Goal: Task Accomplishment & Management: Complete application form

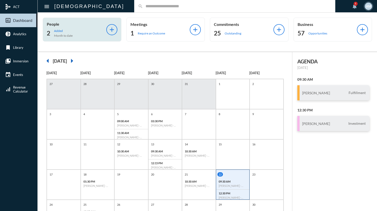
click at [57, 29] on p "Added" at bounding box center [63, 31] width 19 height 4
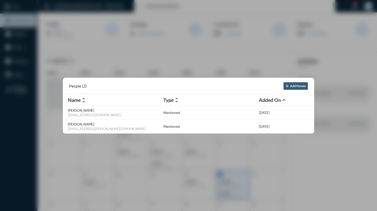
click at [135, 23] on div at bounding box center [188, 105] width 377 height 211
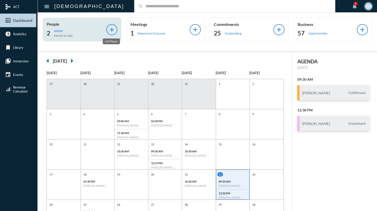
click at [114, 29] on mat-icon "add" at bounding box center [111, 29] width 7 height 7
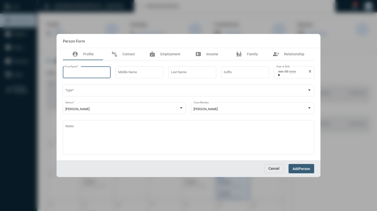
click at [91, 72] on input "First Name *" at bounding box center [86, 73] width 43 height 4
type input "******"
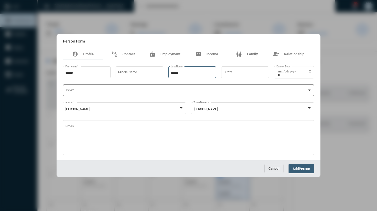
type input "******"
click at [90, 91] on span at bounding box center [186, 91] width 242 height 4
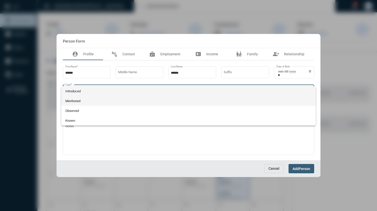
click at [81, 100] on span "Mentioned" at bounding box center [188, 101] width 247 height 10
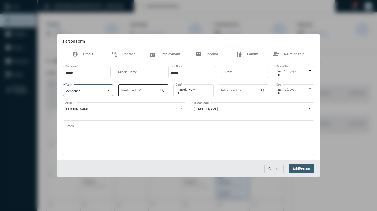
click at [140, 92] on input "Mentioned By *" at bounding box center [140, 91] width 39 height 4
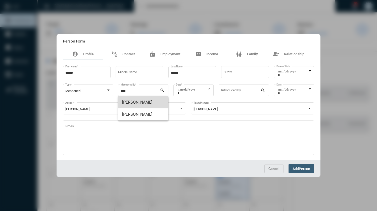
click at [141, 104] on span "[PERSON_NAME]" at bounding box center [143, 102] width 42 height 12
type input "**********"
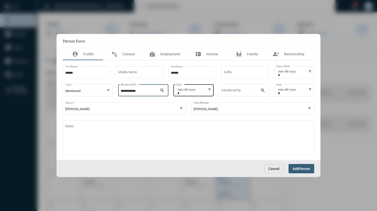
click at [209, 89] on input "Date *" at bounding box center [195, 91] width 34 height 7
type input "**********"
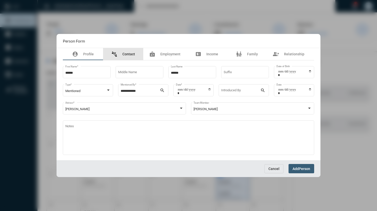
click at [131, 54] on span "Contact" at bounding box center [128, 54] width 13 height 4
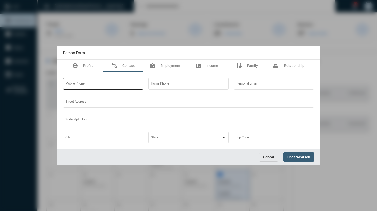
click at [107, 82] on div "Mobile Phone" at bounding box center [103, 83] width 76 height 13
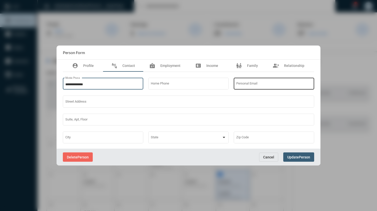
type input "**********"
click at [241, 85] on input "Personal Email" at bounding box center [274, 85] width 76 height 4
type input "**********"
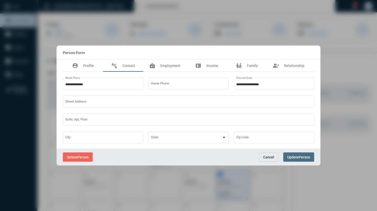
click at [297, 157] on span "Update" at bounding box center [293, 157] width 12 height 4
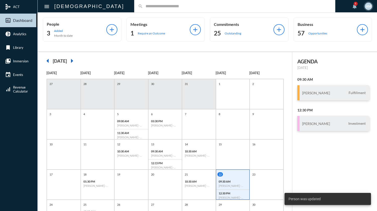
click at [143, 8] on input "text" at bounding box center [237, 6] width 189 height 4
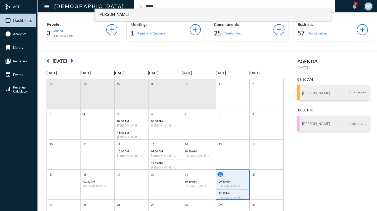
type input "*****"
click at [125, 14] on span "[PERSON_NAME]" at bounding box center [213, 15] width 229 height 12
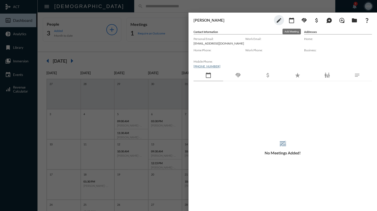
click at [293, 22] on mat-icon "calendar_today" at bounding box center [292, 20] width 6 height 6
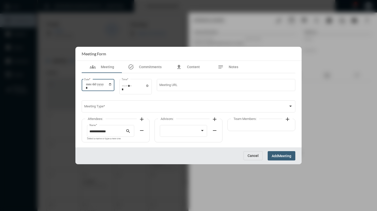
click at [112, 84] on input "Date *" at bounding box center [99, 85] width 26 height 7
type input "**********"
click at [125, 86] on input "Time *" at bounding box center [136, 87] width 28 height 7
type input "*****"
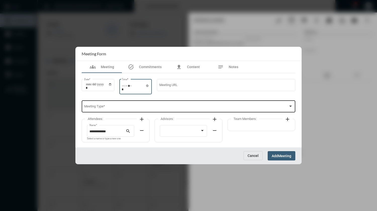
click at [122, 106] on span at bounding box center [186, 107] width 204 height 4
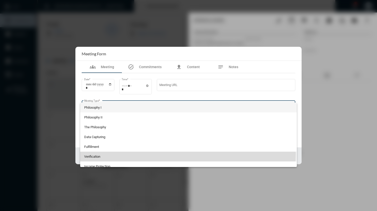
click at [141, 154] on span "Verification" at bounding box center [188, 157] width 209 height 10
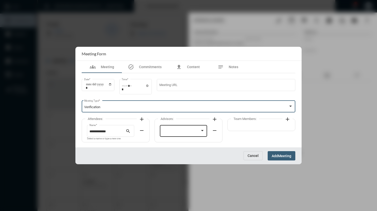
click at [185, 128] on div at bounding box center [183, 130] width 43 height 13
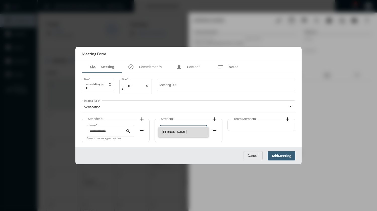
click at [181, 131] on span "[PERSON_NAME]" at bounding box center [183, 132] width 43 height 10
click at [279, 157] on span "Meeting" at bounding box center [284, 156] width 13 height 4
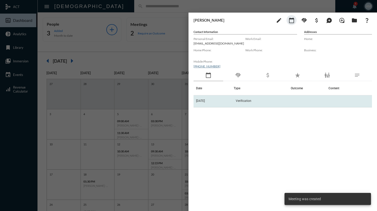
click at [245, 100] on span "Verification" at bounding box center [244, 101] width 16 height 4
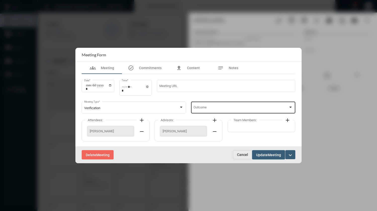
click at [219, 104] on div "Outcome" at bounding box center [244, 107] width 100 height 13
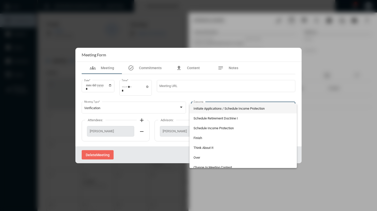
click at [235, 68] on div at bounding box center [188, 105] width 377 height 211
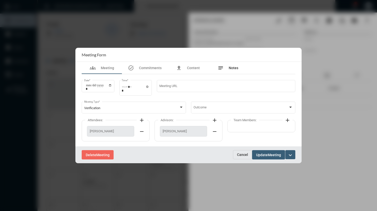
click at [235, 68] on span "Notes" at bounding box center [234, 68] width 10 height 4
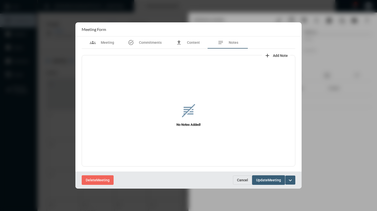
click at [277, 55] on span "Add Note" at bounding box center [280, 56] width 15 height 4
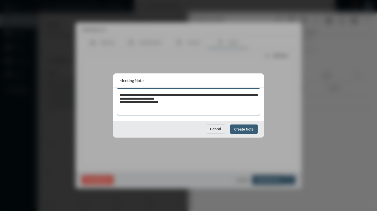
type textarea "**********"
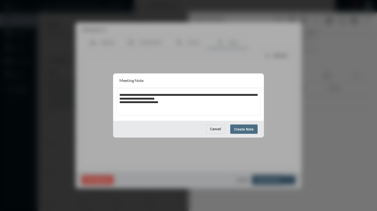
click at [248, 132] on button "Create Note" at bounding box center [243, 129] width 27 height 9
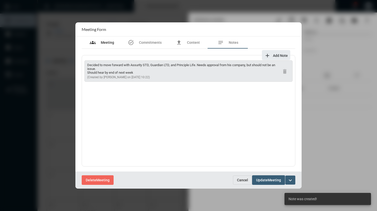
click at [108, 43] on span "Meeting" at bounding box center [107, 42] width 13 height 4
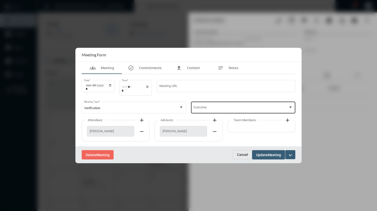
click at [234, 106] on div "Outcome" at bounding box center [244, 107] width 100 height 13
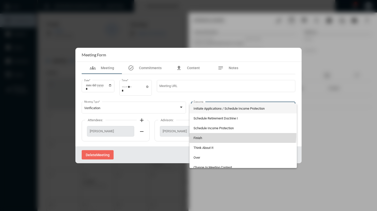
click at [227, 134] on span "Finish" at bounding box center [244, 138] width 100 height 10
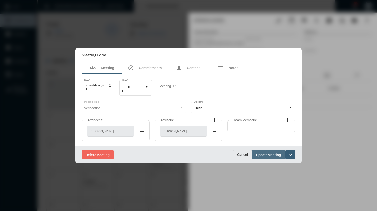
click at [275, 154] on span "Meeting" at bounding box center [274, 155] width 13 height 4
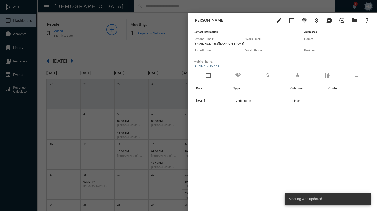
click at [168, 6] on div at bounding box center [188, 105] width 377 height 211
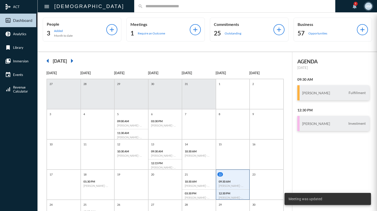
click at [159, 35] on div "1 Require an Outcome" at bounding box center [161, 33] width 60 height 8
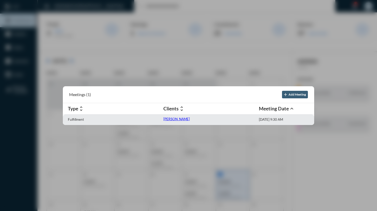
click at [167, 118] on p "[PERSON_NAME]" at bounding box center [176, 119] width 26 height 4
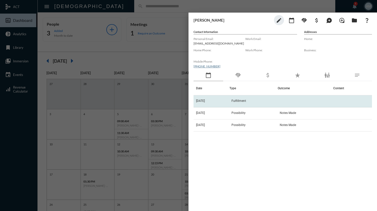
click at [229, 102] on td "[DATE]" at bounding box center [212, 101] width 36 height 12
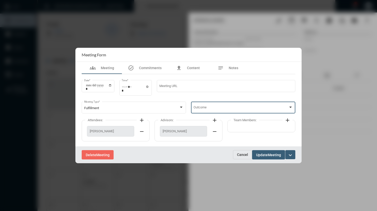
click at [221, 109] on span at bounding box center [241, 108] width 95 height 4
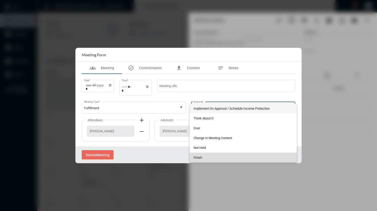
click at [207, 158] on span "Finish" at bounding box center [244, 158] width 100 height 10
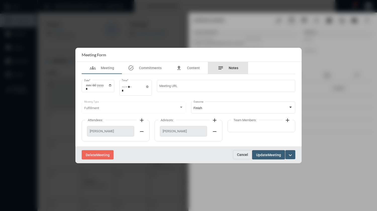
click at [233, 67] on span "Notes" at bounding box center [234, 68] width 10 height 4
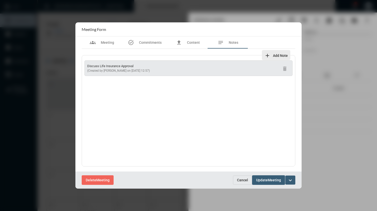
click at [269, 55] on mat-icon "add" at bounding box center [268, 56] width 6 height 6
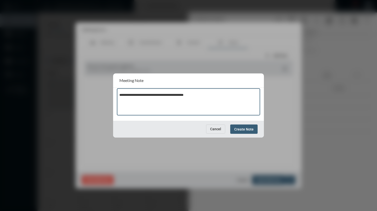
click at [175, 96] on textarea "**********" at bounding box center [188, 103] width 139 height 20
click at [211, 97] on textarea "**********" at bounding box center [188, 103] width 139 height 20
type textarea "**********"
click at [244, 129] on span "Create Note" at bounding box center [243, 129] width 19 height 4
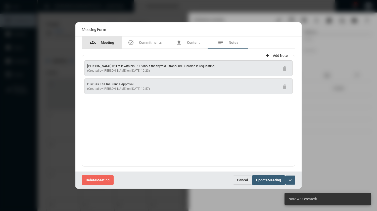
click at [107, 45] on span "Meeting" at bounding box center [107, 42] width 13 height 4
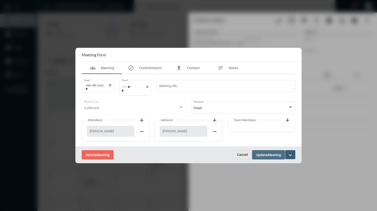
click at [261, 156] on span "Update" at bounding box center [262, 155] width 12 height 4
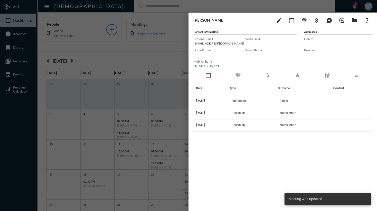
click at [154, 6] on div at bounding box center [188, 105] width 377 height 211
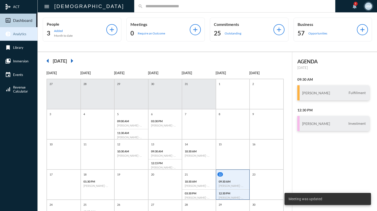
click at [19, 36] on span "Analytics" at bounding box center [19, 34] width 13 height 4
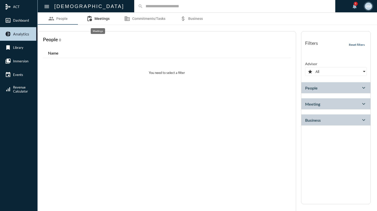
click at [99, 20] on span "Meetings" at bounding box center [102, 19] width 15 height 4
select select
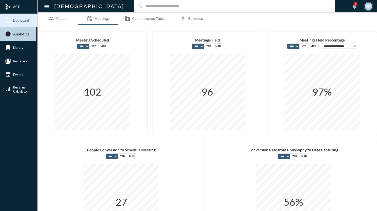
click at [19, 20] on span "Dashboard" at bounding box center [21, 20] width 16 height 4
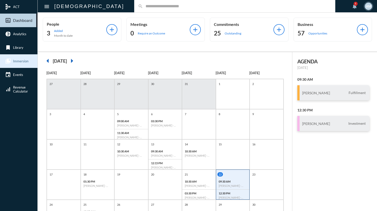
click at [21, 59] on span "Immersion" at bounding box center [20, 61] width 15 height 4
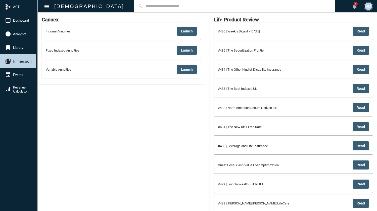
click at [360, 68] on span "Read" at bounding box center [361, 69] width 8 height 4
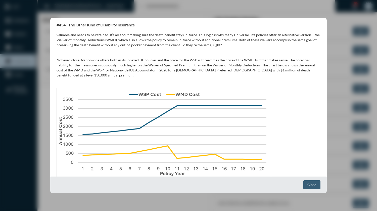
scroll to position [277, 0]
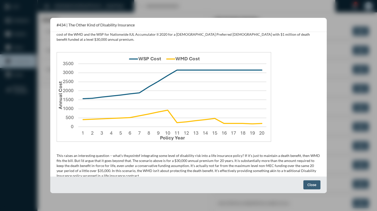
click at [309, 184] on span "Close" at bounding box center [312, 185] width 9 height 4
